Goal: Task Accomplishment & Management: Manage account settings

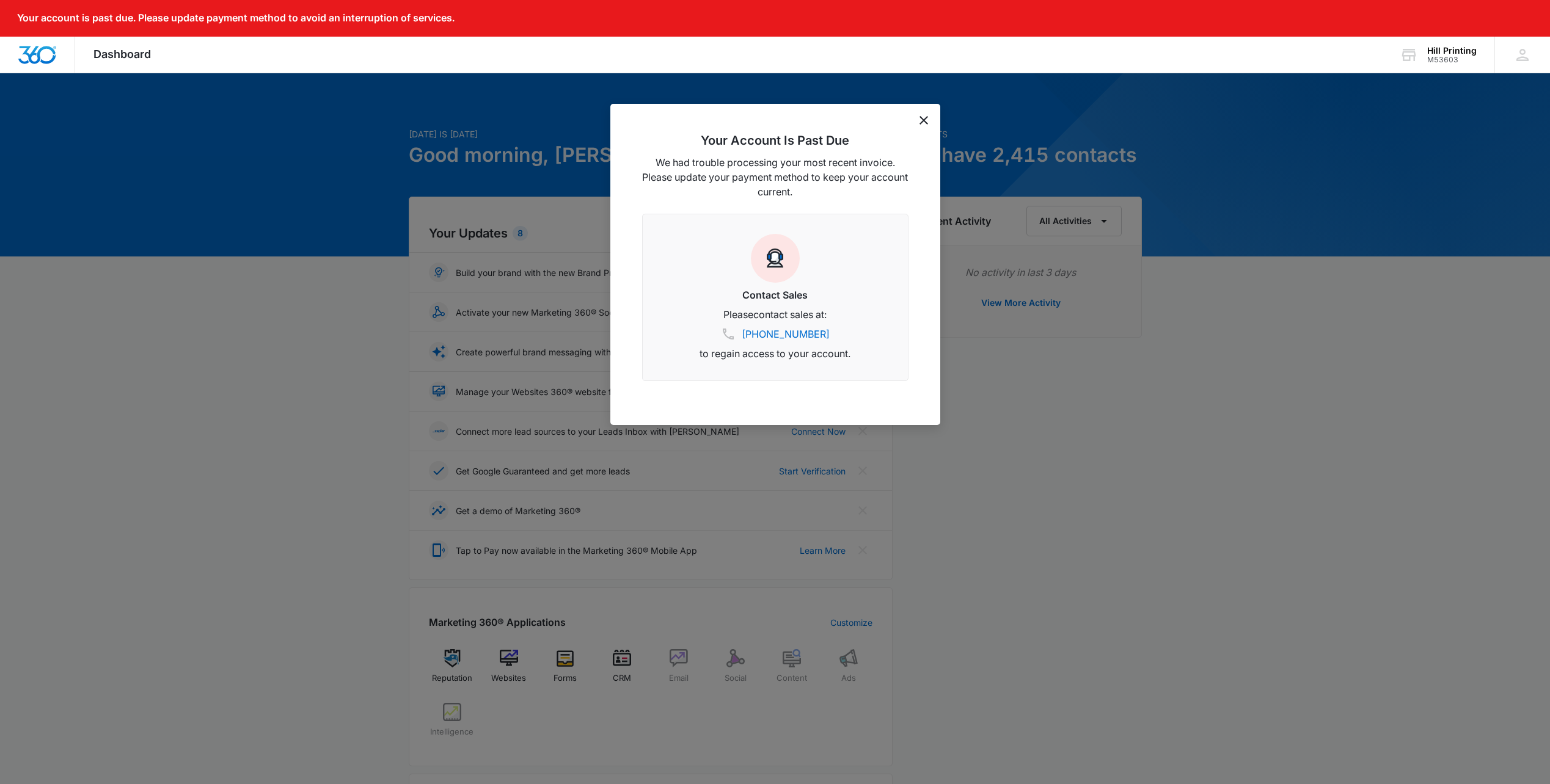
click at [923, 116] on icon "dismiss this dialog" at bounding box center [924, 120] width 8 height 8
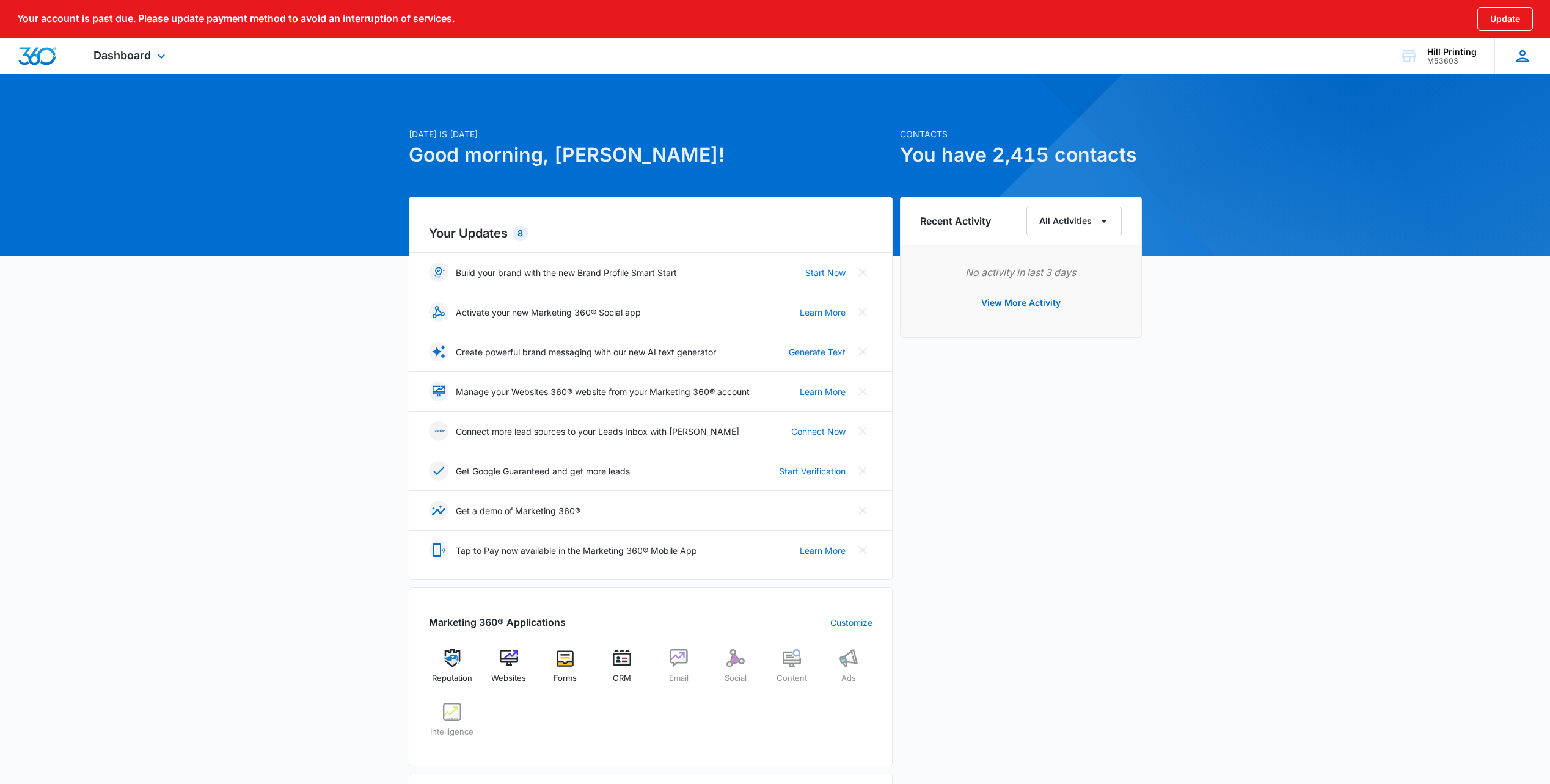
click at [1516, 56] on icon at bounding box center [1522, 56] width 18 height 18
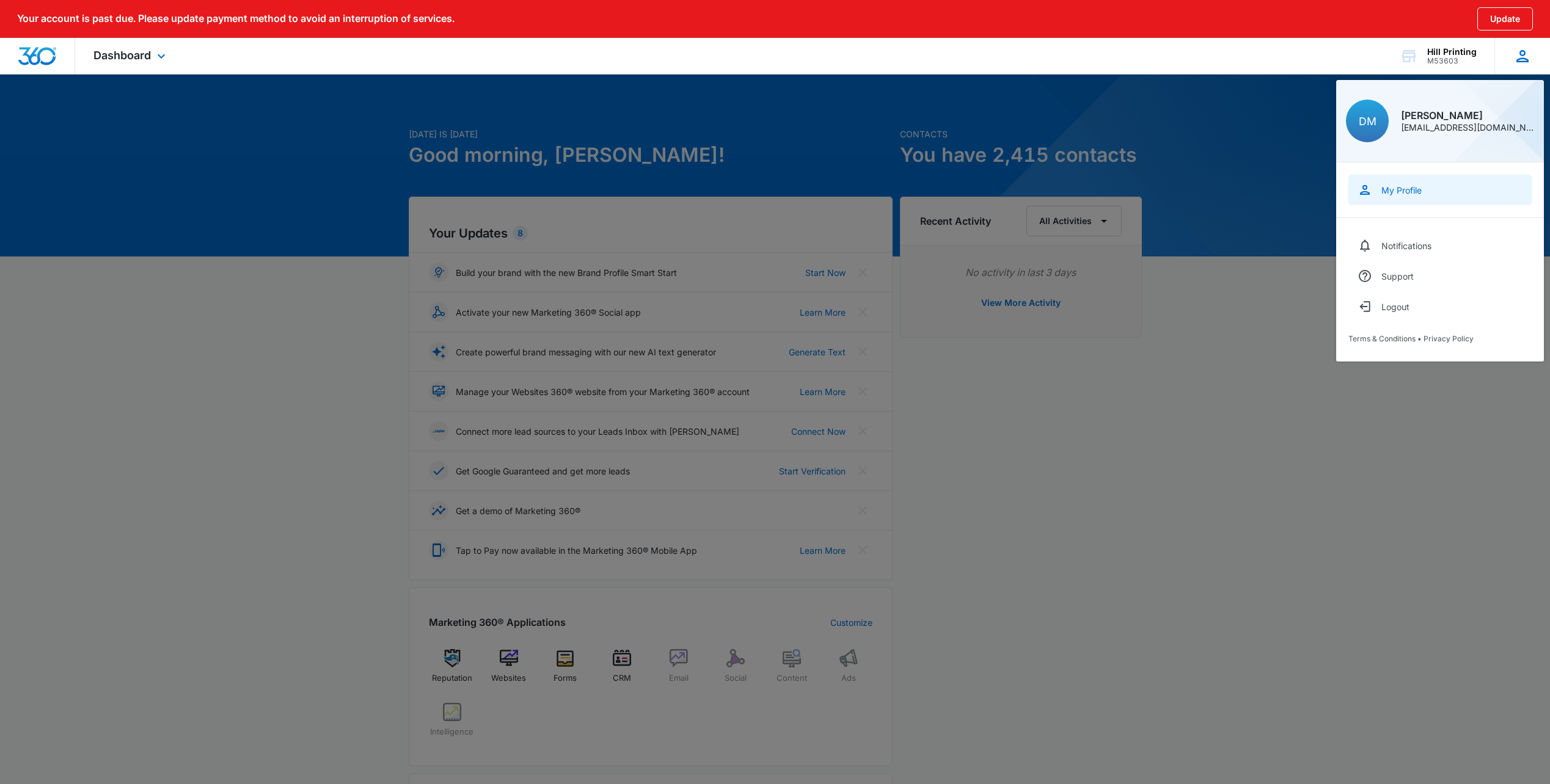
click at [1401, 201] on link "My Profile" at bounding box center [1440, 190] width 183 height 31
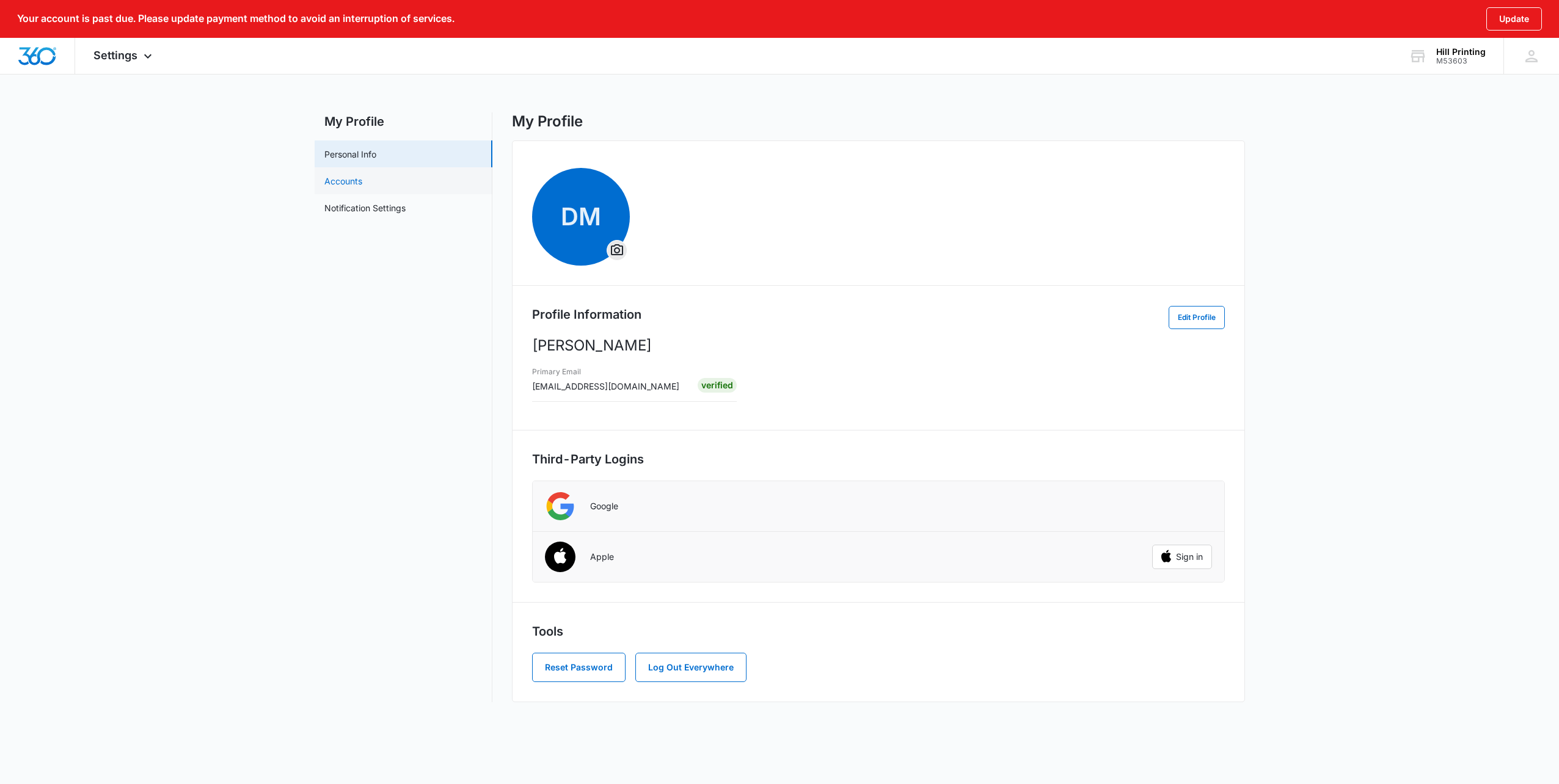
click at [362, 174] on link "Accounts" at bounding box center [343, 181] width 38 height 13
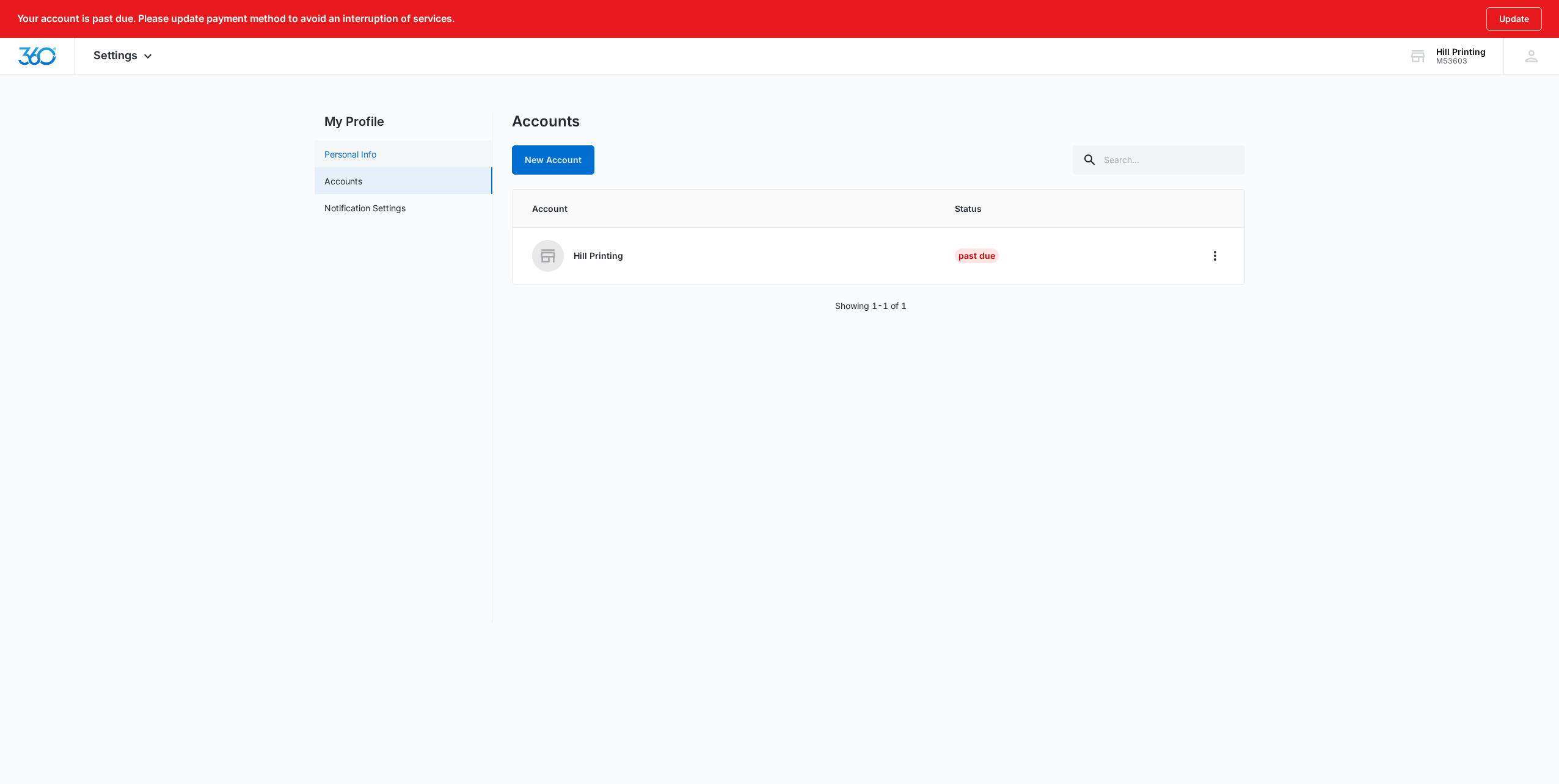
click at [375, 150] on link "Personal Info" at bounding box center [350, 154] width 52 height 13
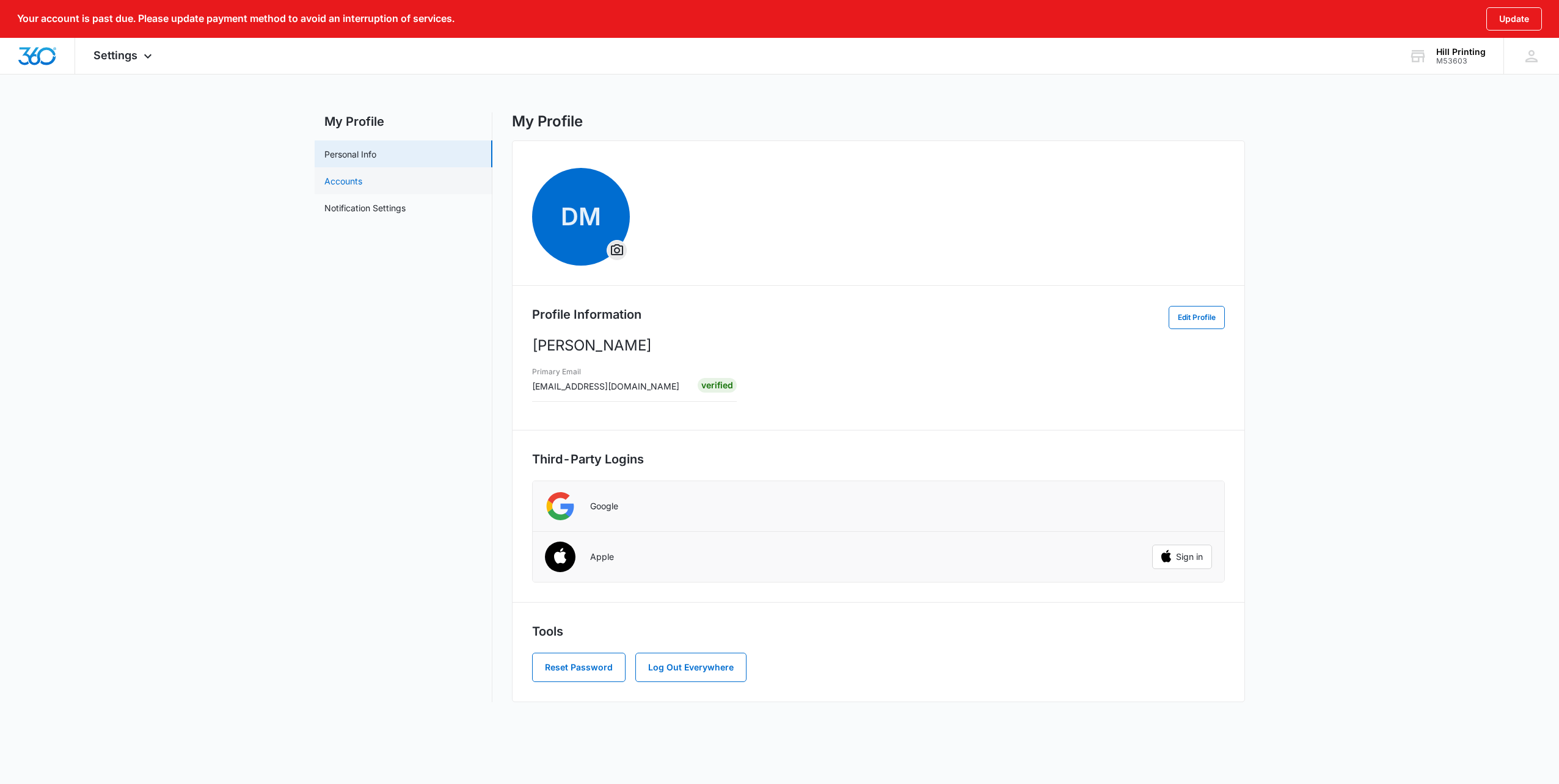
click at [362, 183] on link "Accounts" at bounding box center [343, 181] width 38 height 13
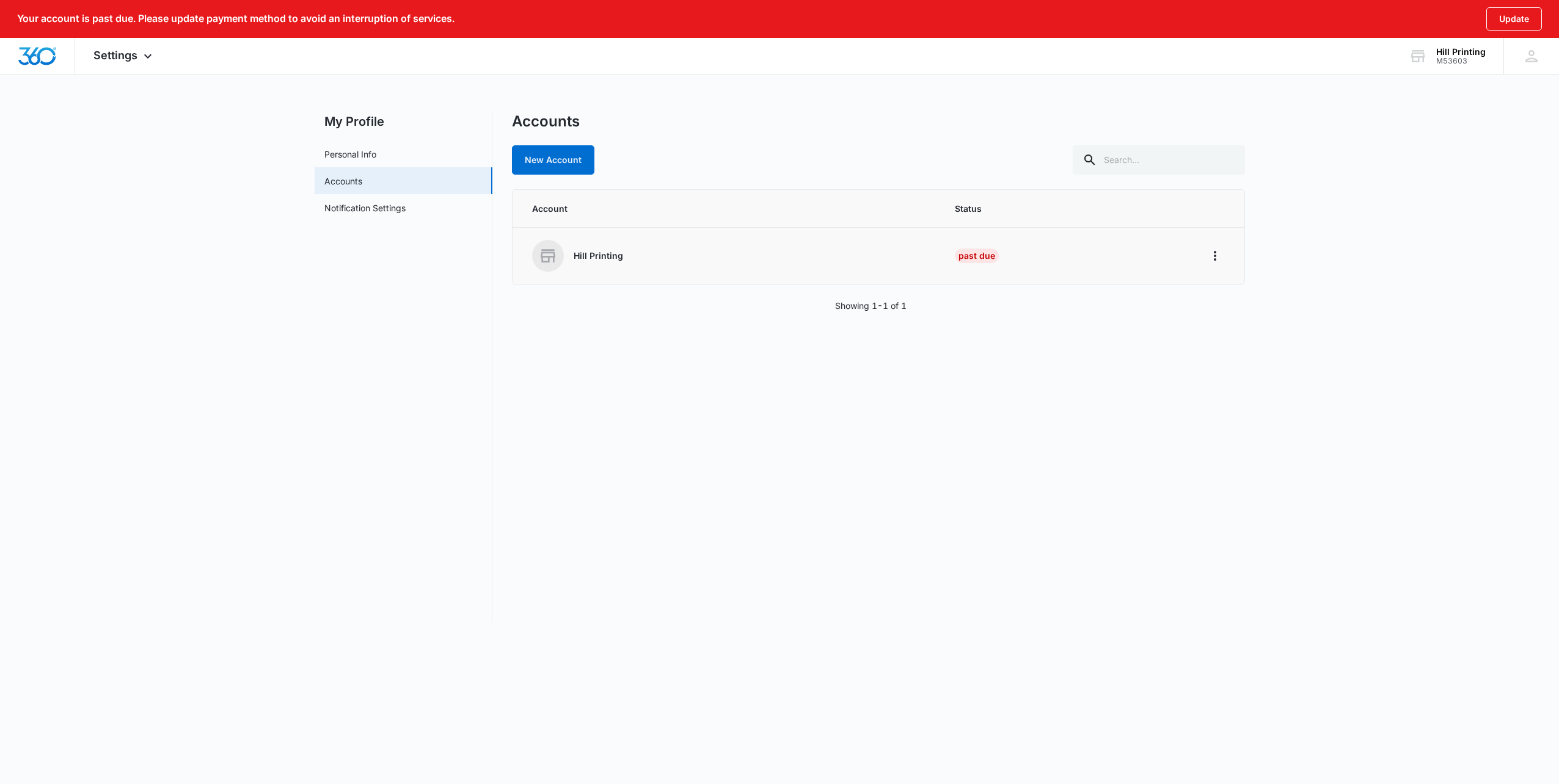
click at [663, 265] on div "Hill Printing" at bounding box center [729, 256] width 393 height 32
click at [601, 253] on p "Hill Printing" at bounding box center [598, 256] width 50 height 13
click at [544, 252] on icon at bounding box center [548, 256] width 20 height 20
click at [142, 55] on icon at bounding box center [147, 59] width 15 height 15
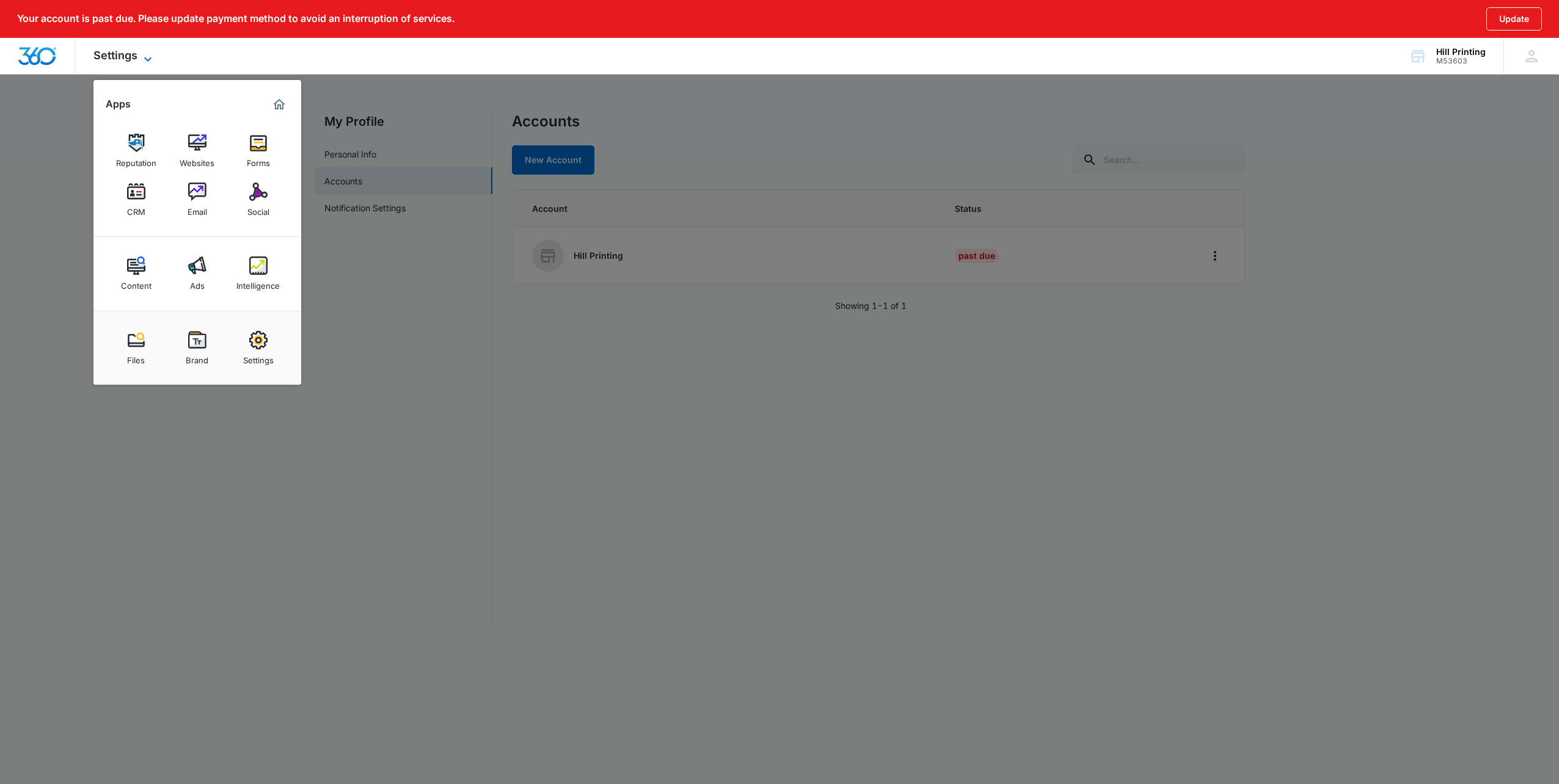
click at [142, 56] on icon at bounding box center [147, 59] width 15 height 15
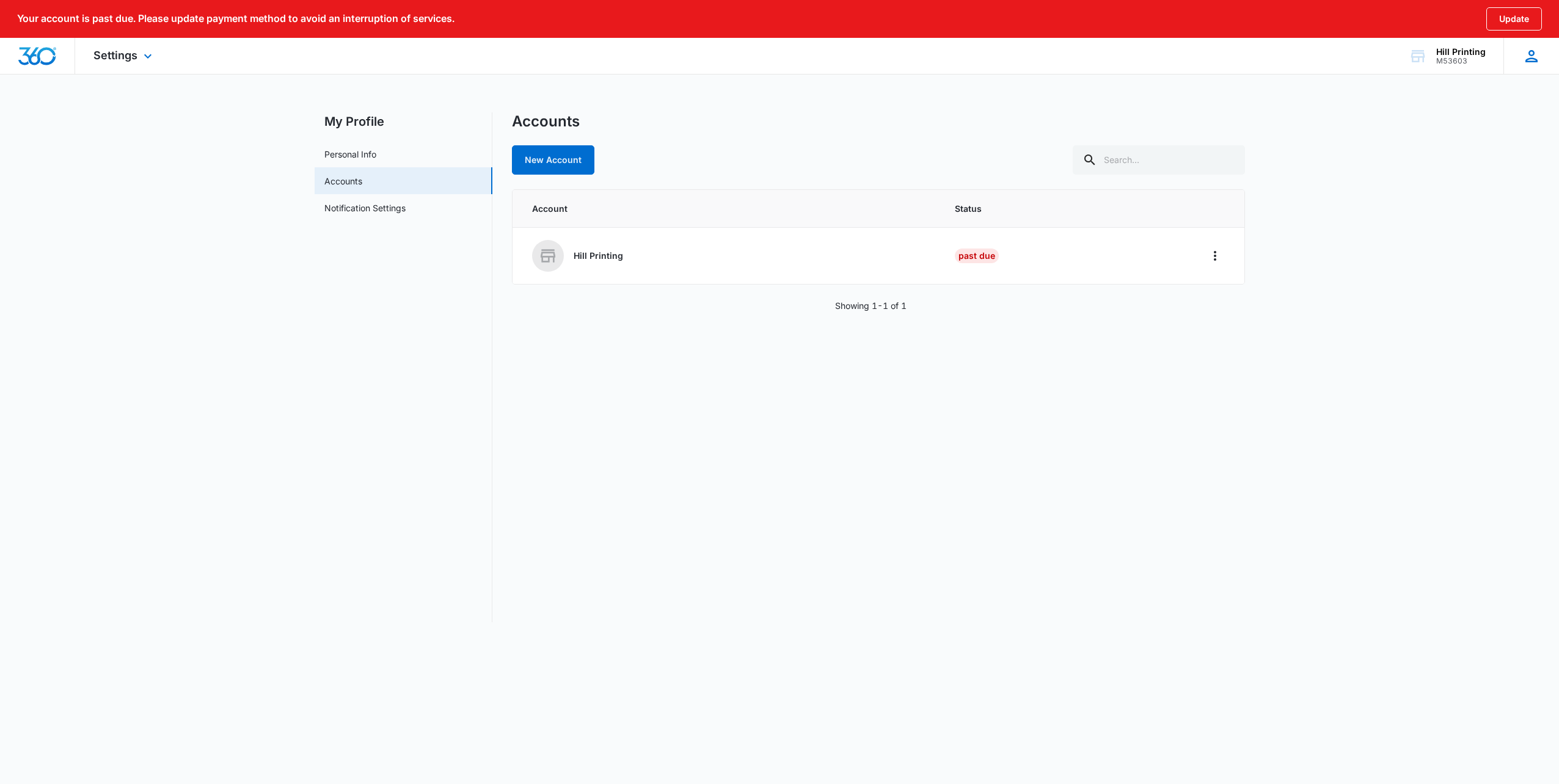
click at [1524, 59] on icon at bounding box center [1531, 56] width 18 height 18
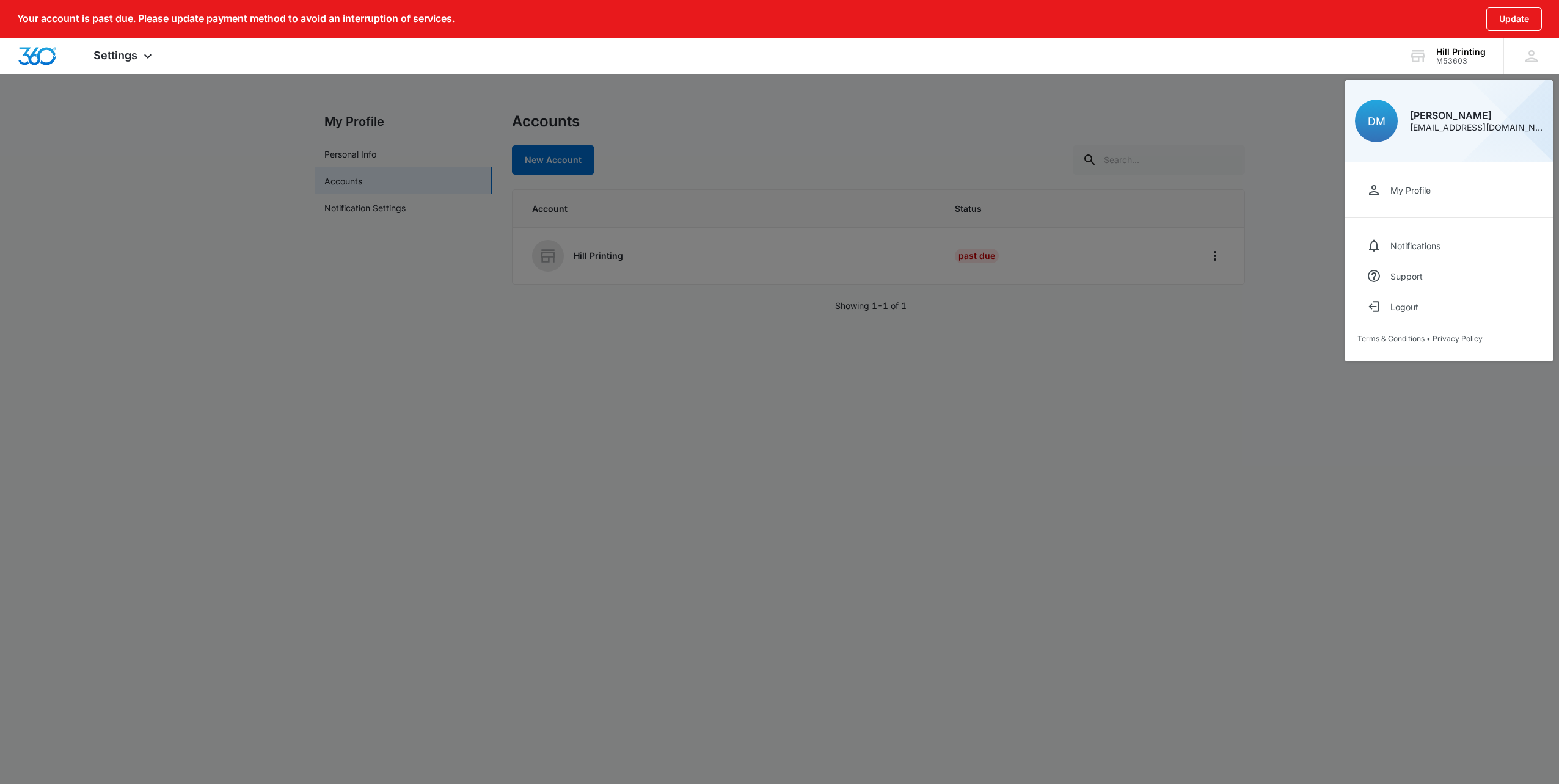
click at [1123, 295] on div at bounding box center [779, 392] width 1559 height 784
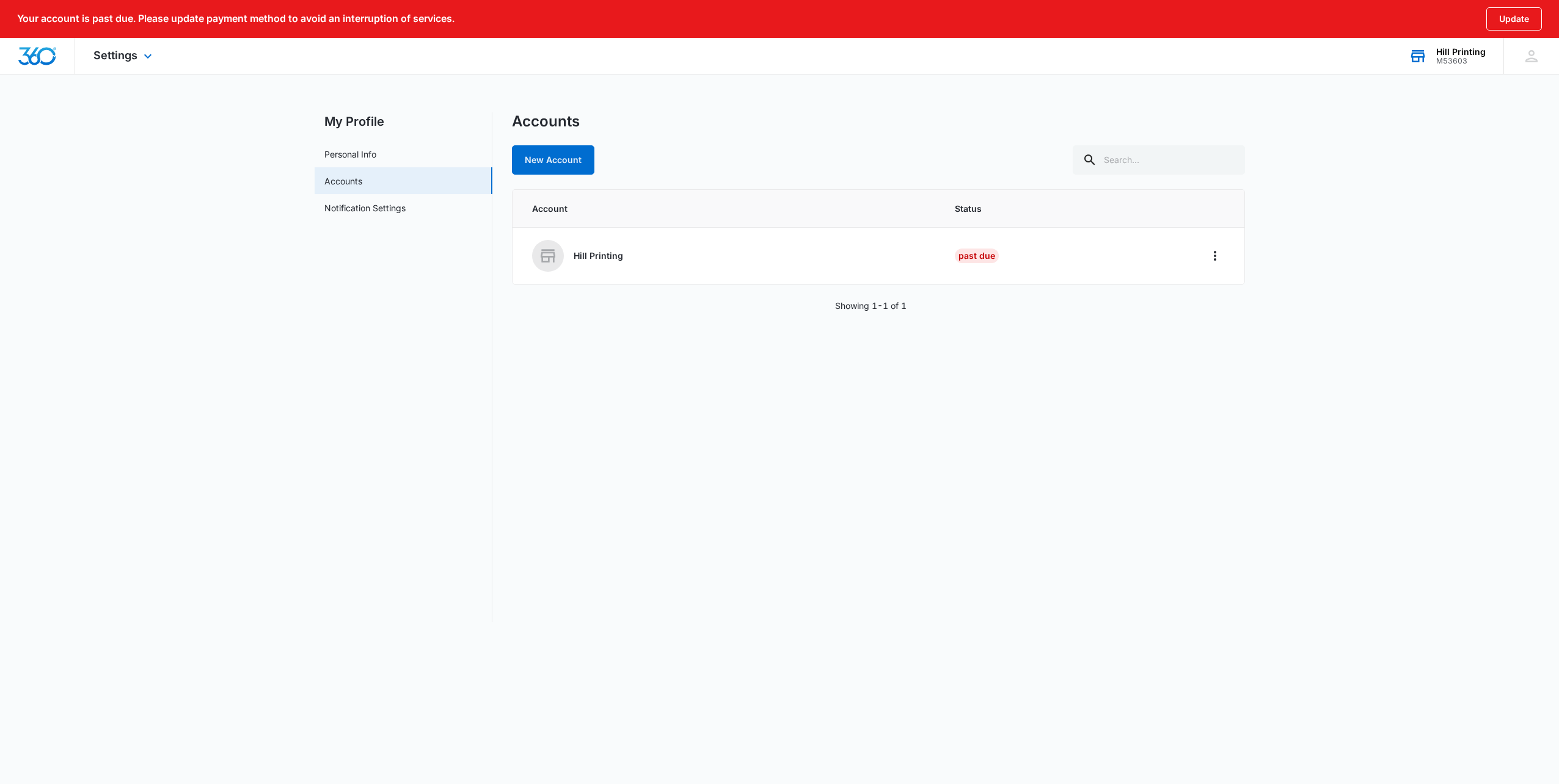
click at [1467, 55] on div "Hill Printing" at bounding box center [1461, 52] width 50 height 10
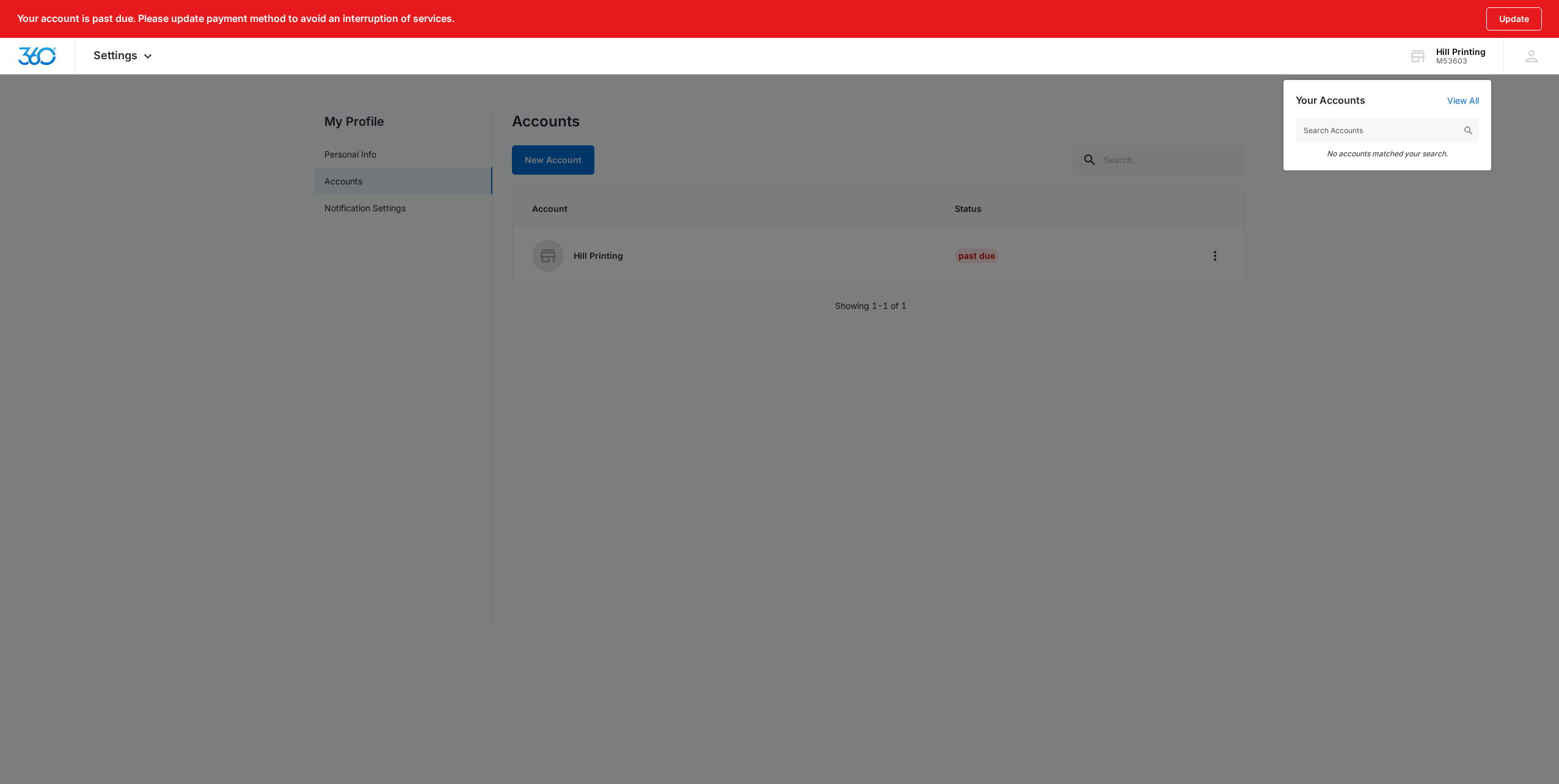
click at [747, 206] on div at bounding box center [779, 392] width 1559 height 784
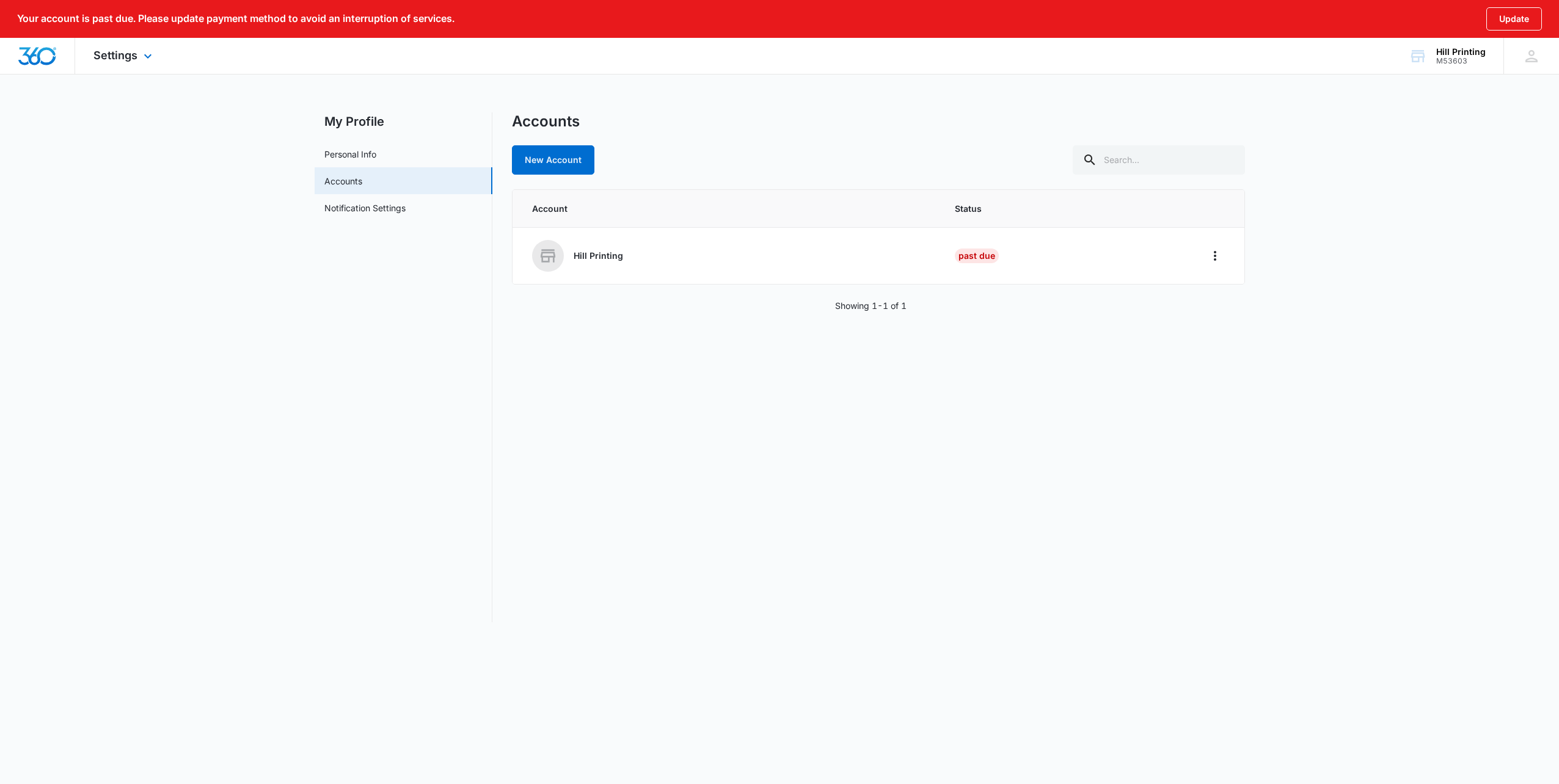
click at [34, 56] on img "Dashboard" at bounding box center [37, 56] width 39 height 18
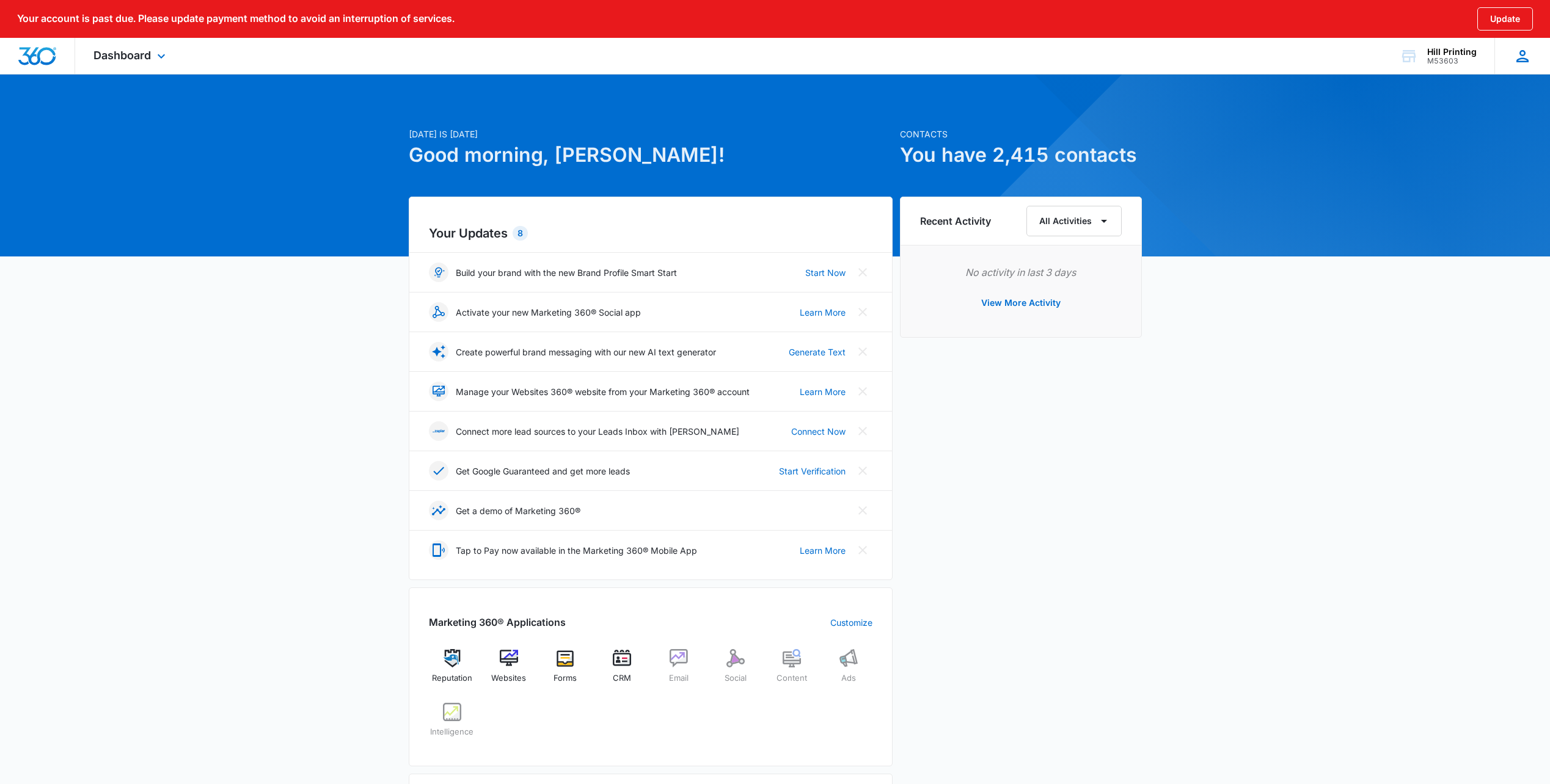
click at [1524, 54] on icon at bounding box center [1523, 56] width 13 height 13
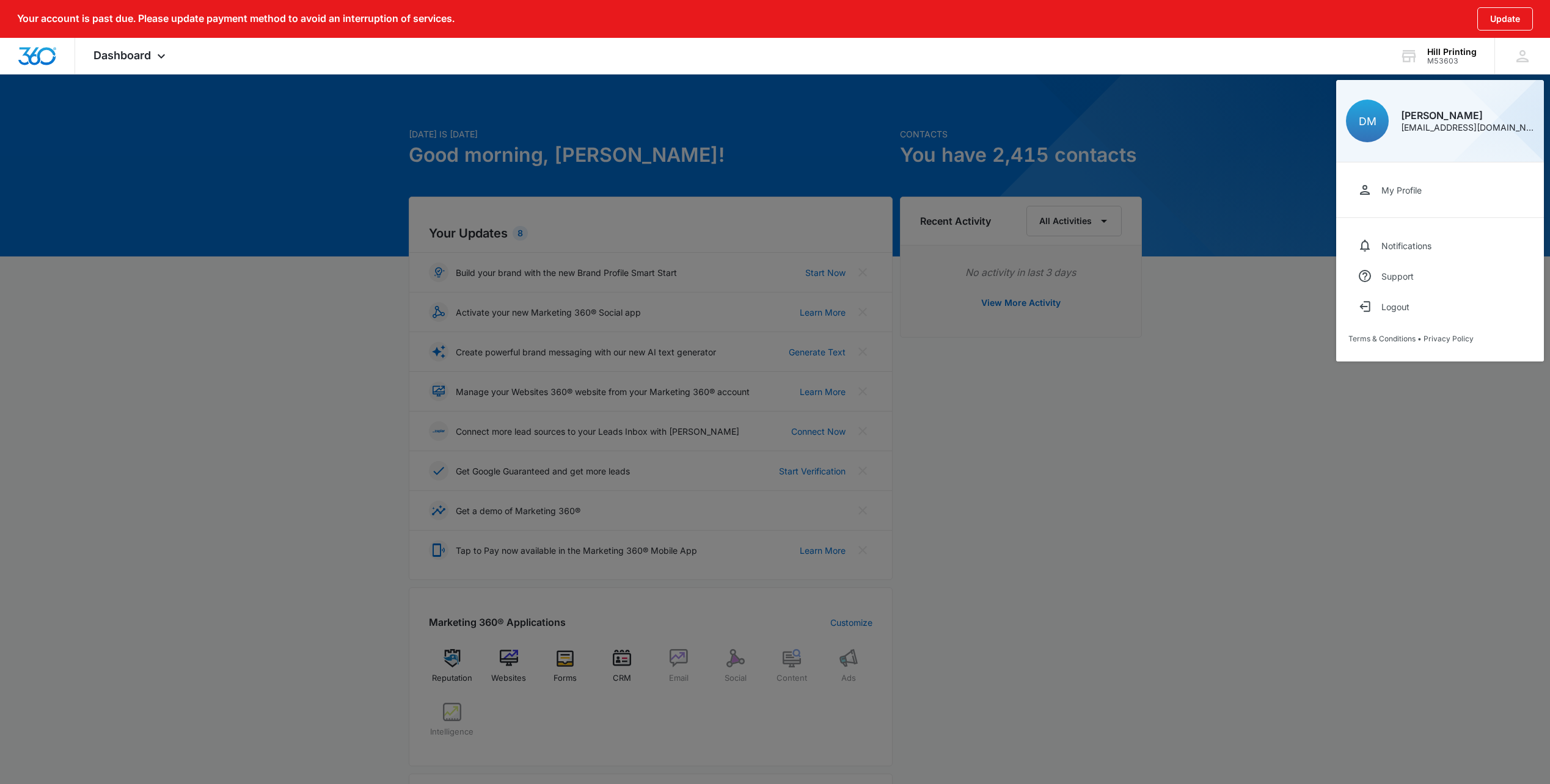
click at [1230, 570] on div at bounding box center [775, 392] width 1550 height 784
